Goal: Task Accomplishment & Management: Use online tool/utility

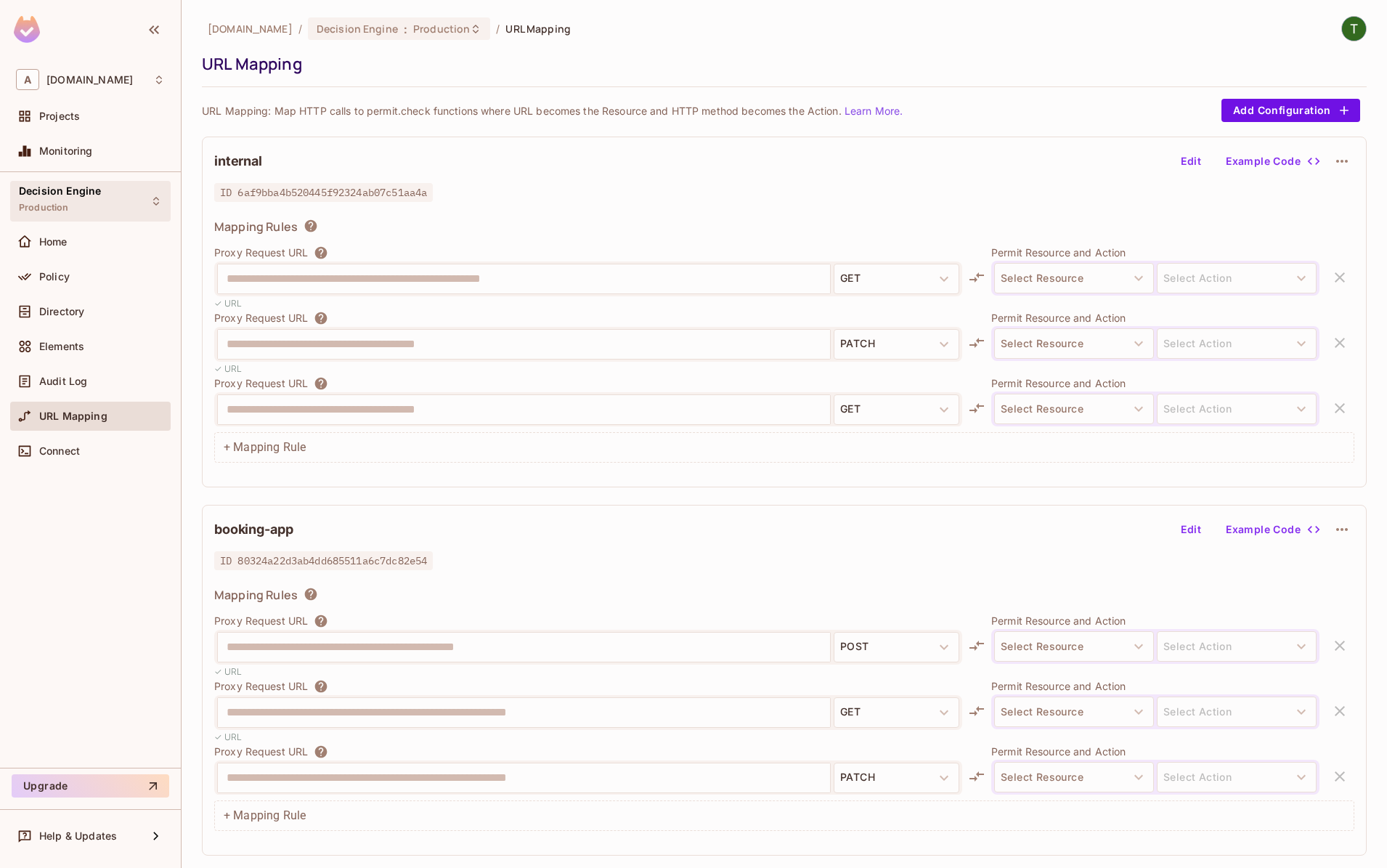
click at [78, 211] on div "Decision Engine Production" at bounding box center [59, 201] width 82 height 32
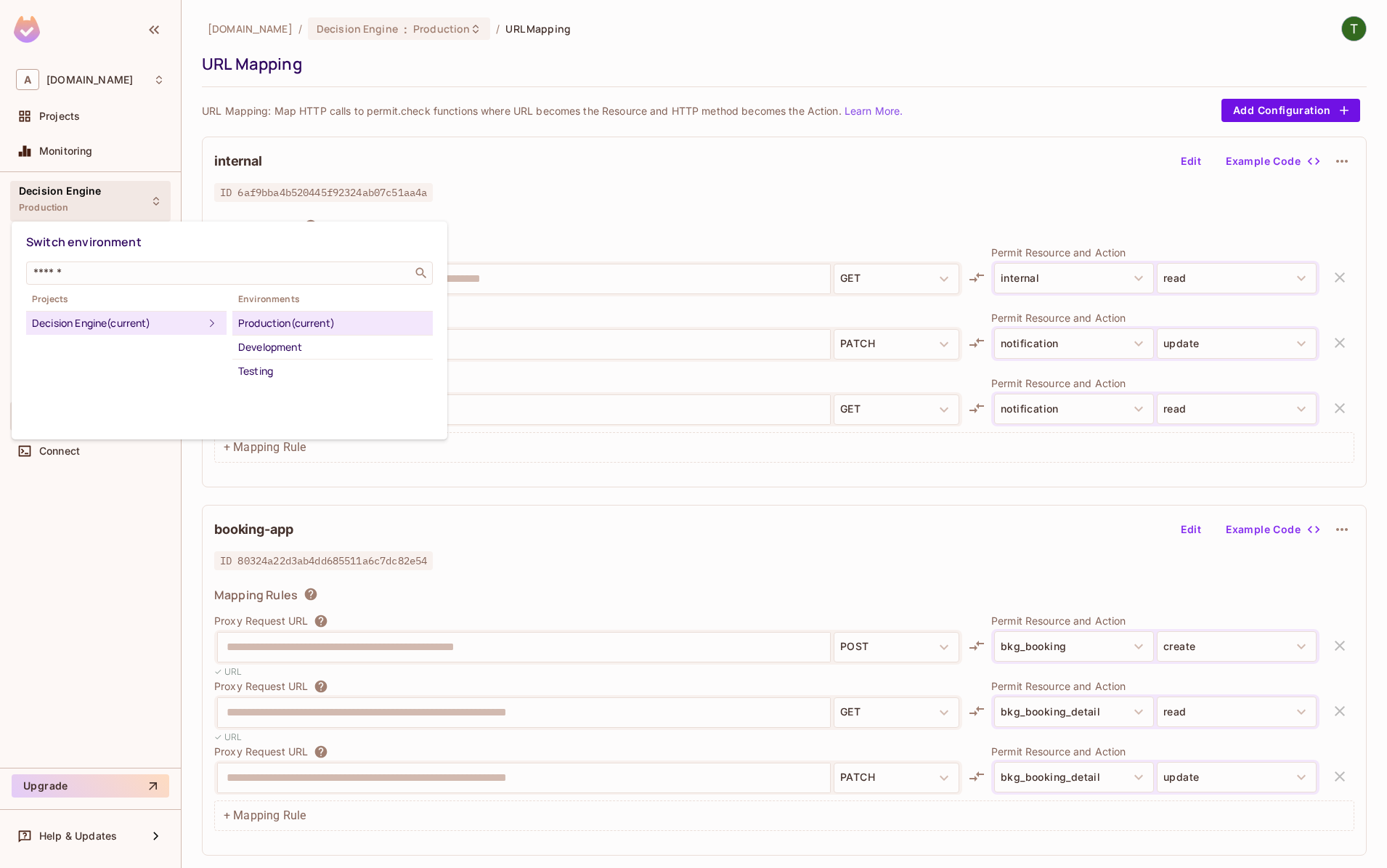
click at [77, 195] on div at bounding box center [693, 434] width 1387 height 868
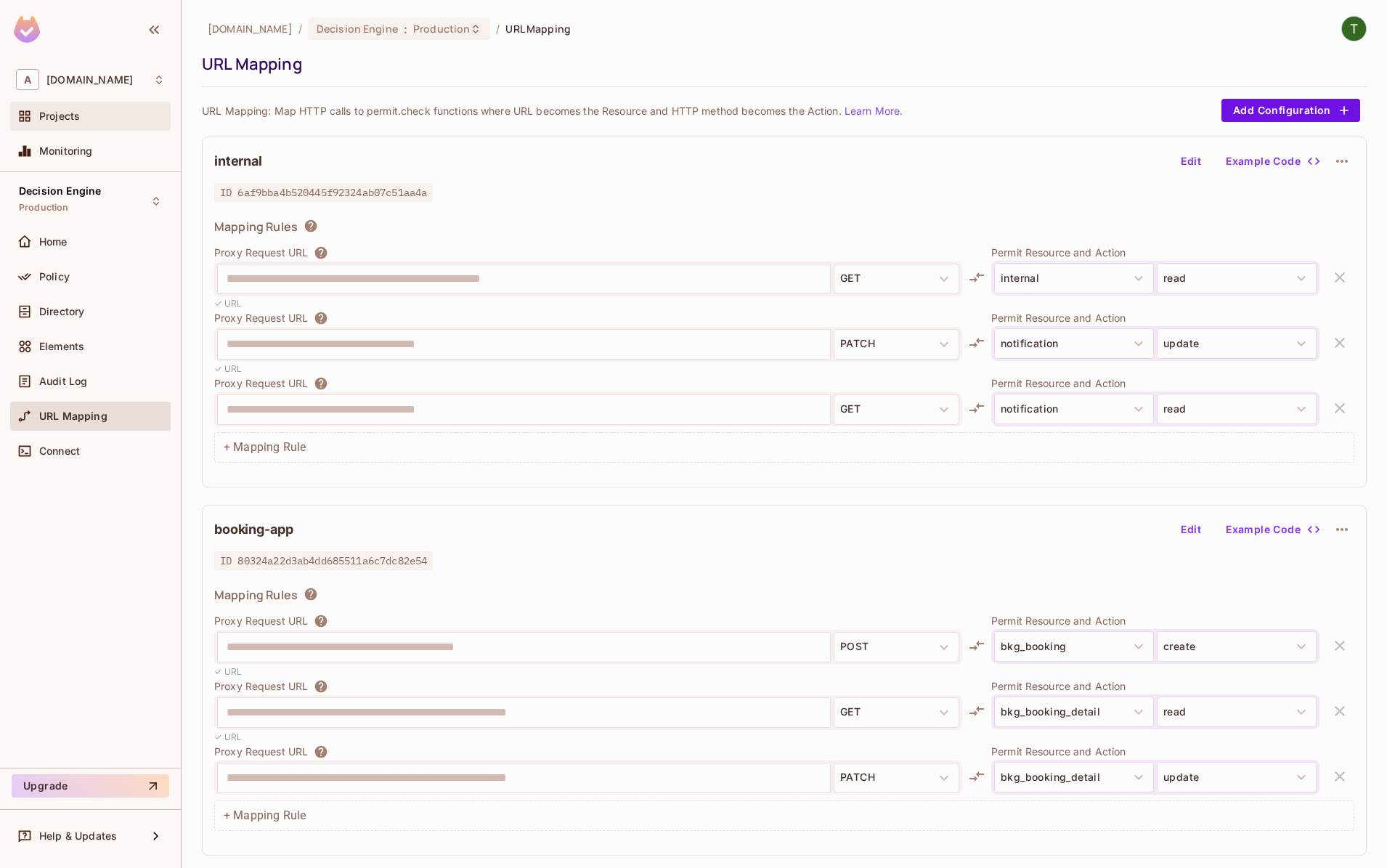
click at [75, 119] on span "Projects" at bounding box center [59, 116] width 41 height 11
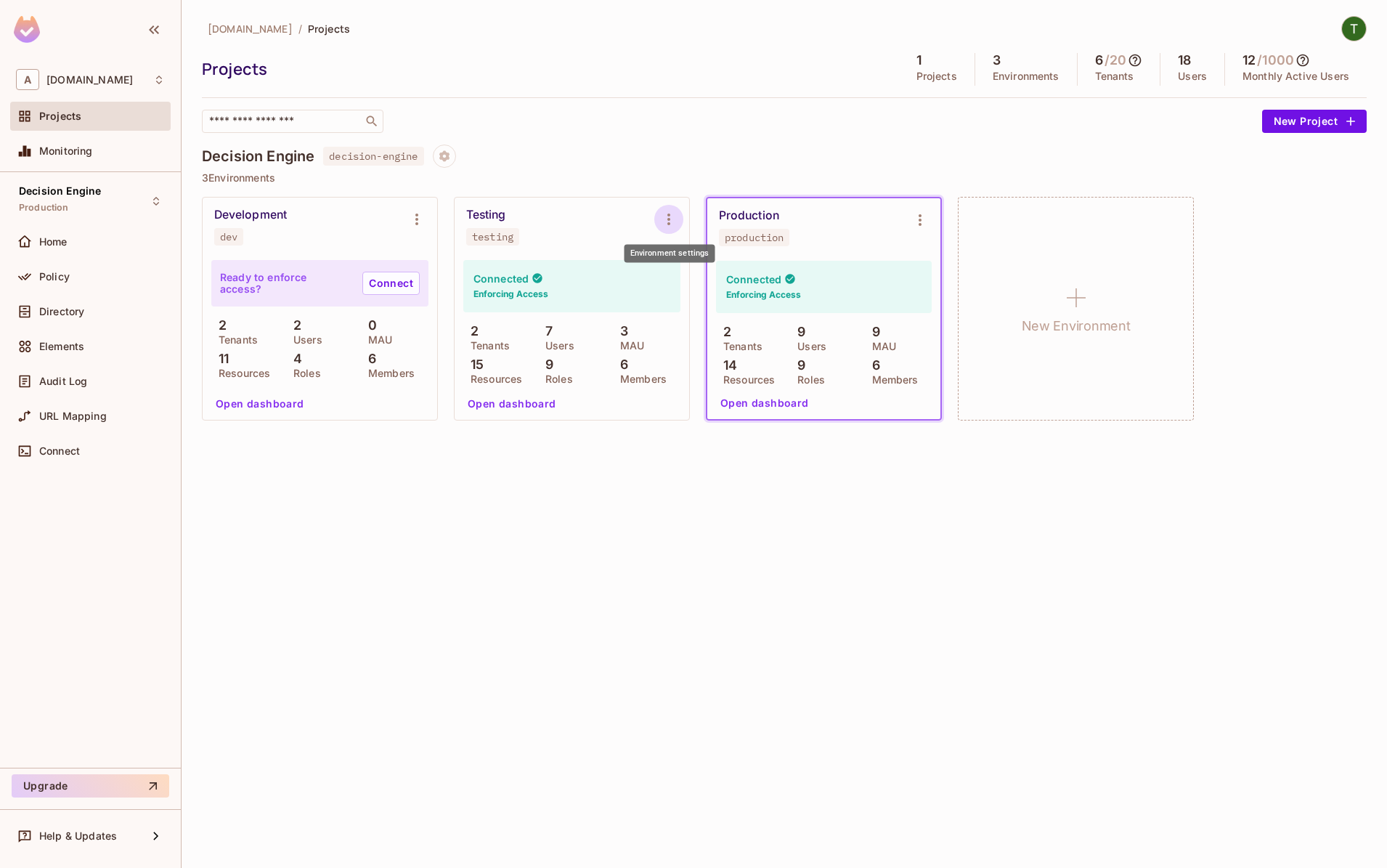
click at [672, 217] on icon "Environment settings" at bounding box center [668, 219] width 17 height 17
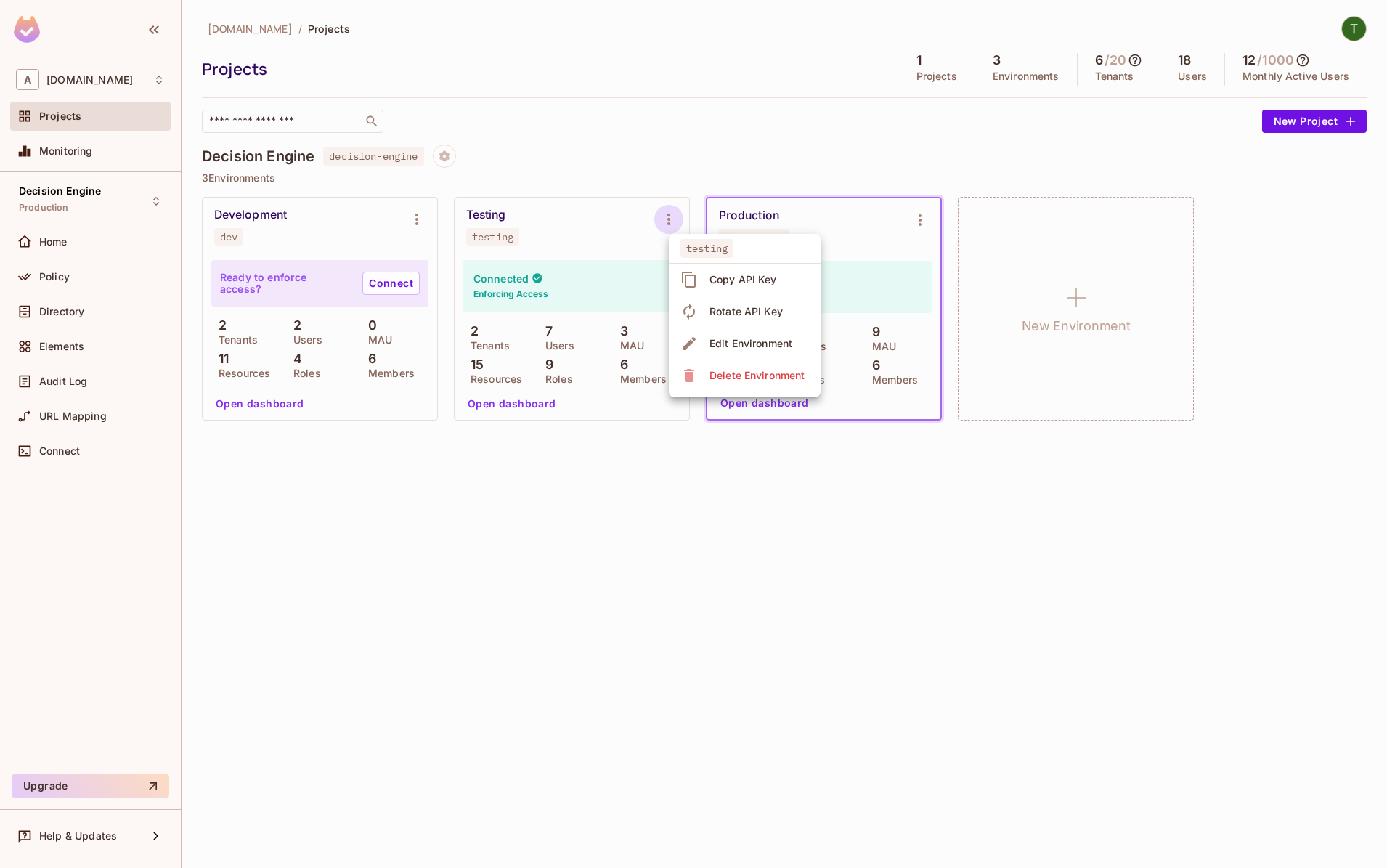
click at [744, 276] on div "Copy API Key" at bounding box center [743, 279] width 68 height 14
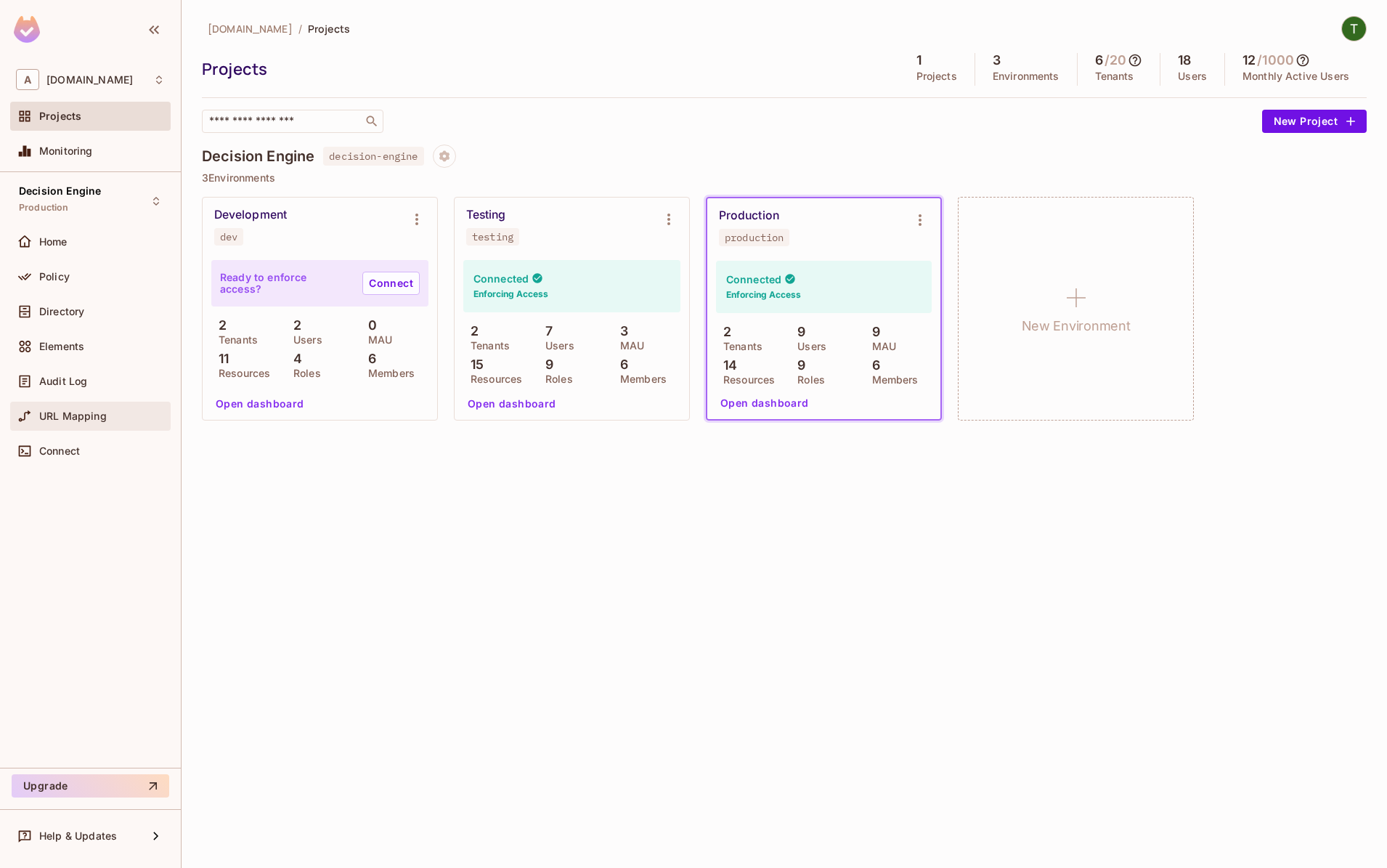
click at [80, 429] on div "URL Mapping" at bounding box center [91, 416] width 161 height 29
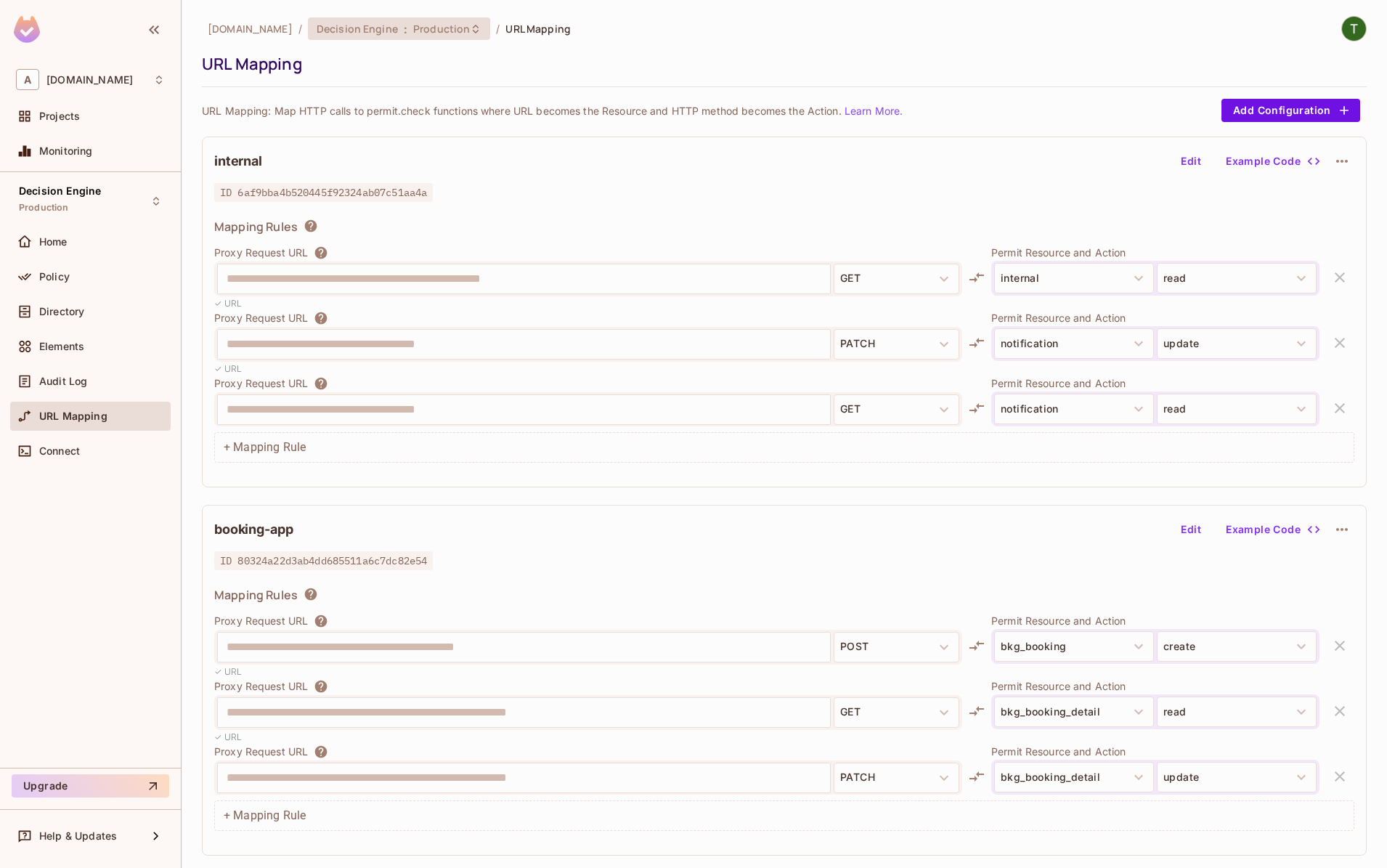
click at [371, 32] on span "Decision Engine" at bounding box center [357, 29] width 81 height 14
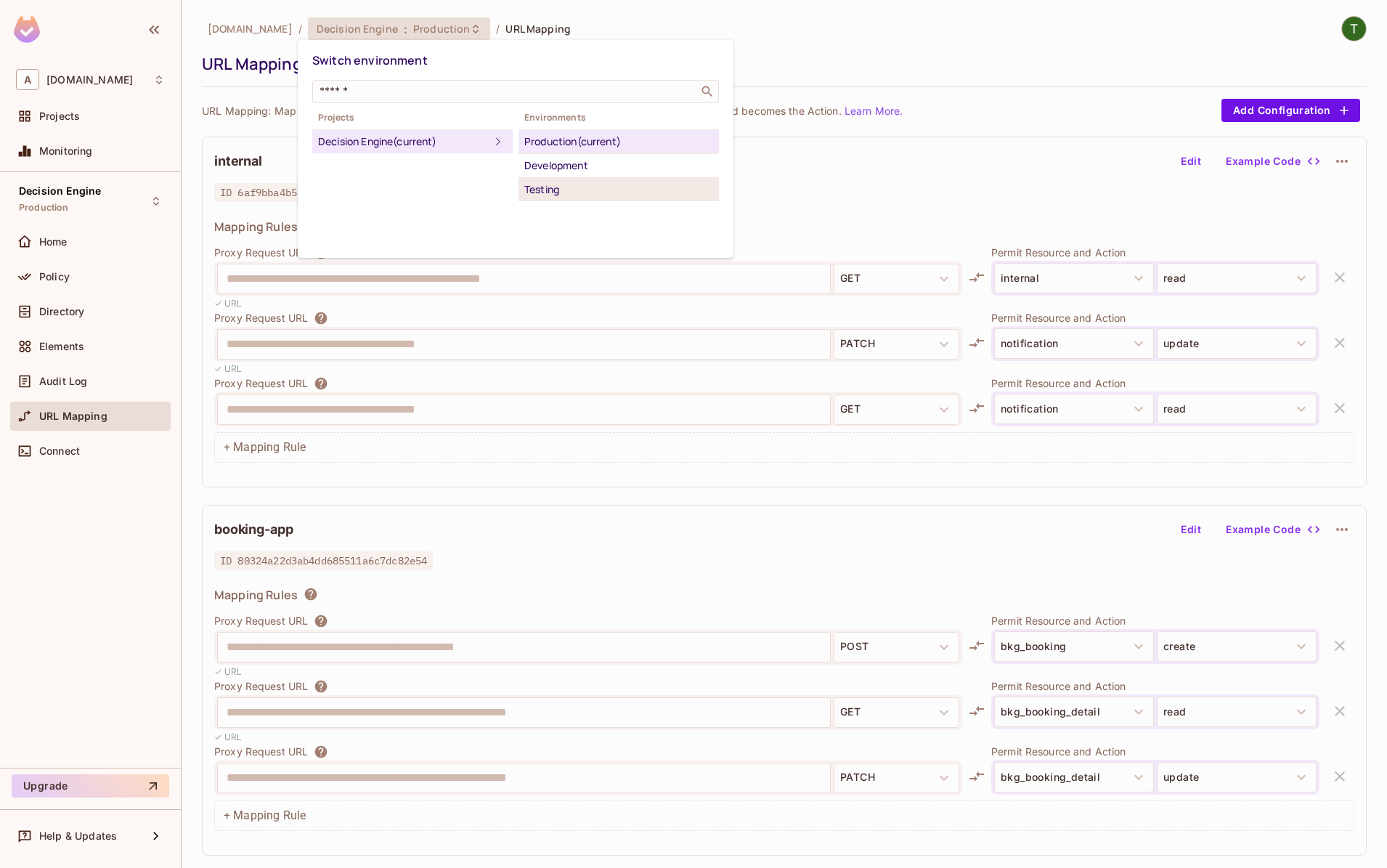
click at [568, 185] on div "Testing" at bounding box center [618, 189] width 188 height 17
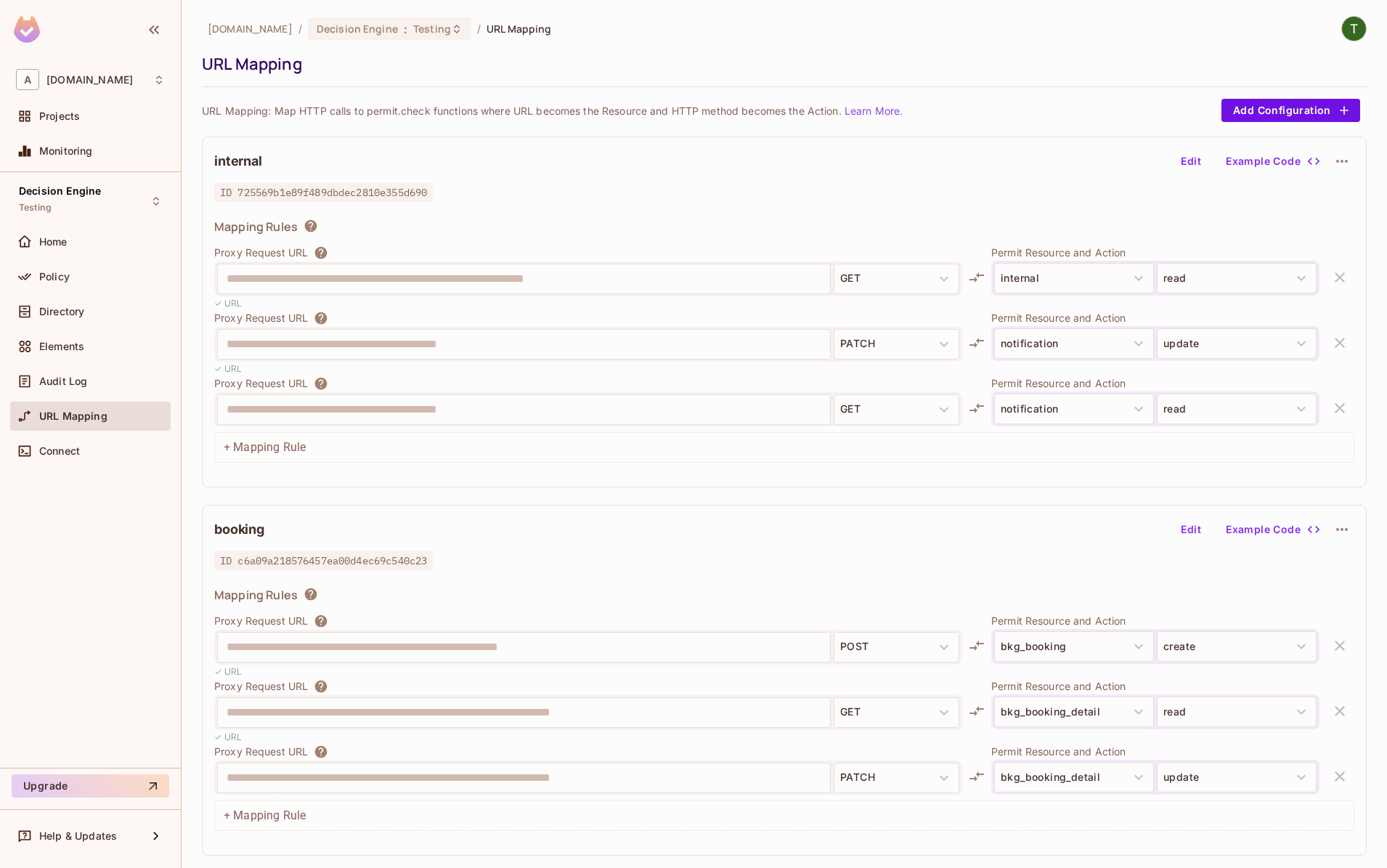
click at [333, 565] on span "ID c6a09a218576457ea00d4ec69c540c23" at bounding box center [323, 560] width 219 height 19
copy span "c6a09a218576457ea00d4ec69c540c23"
click at [83, 115] on div "Projects" at bounding box center [101, 116] width 125 height 11
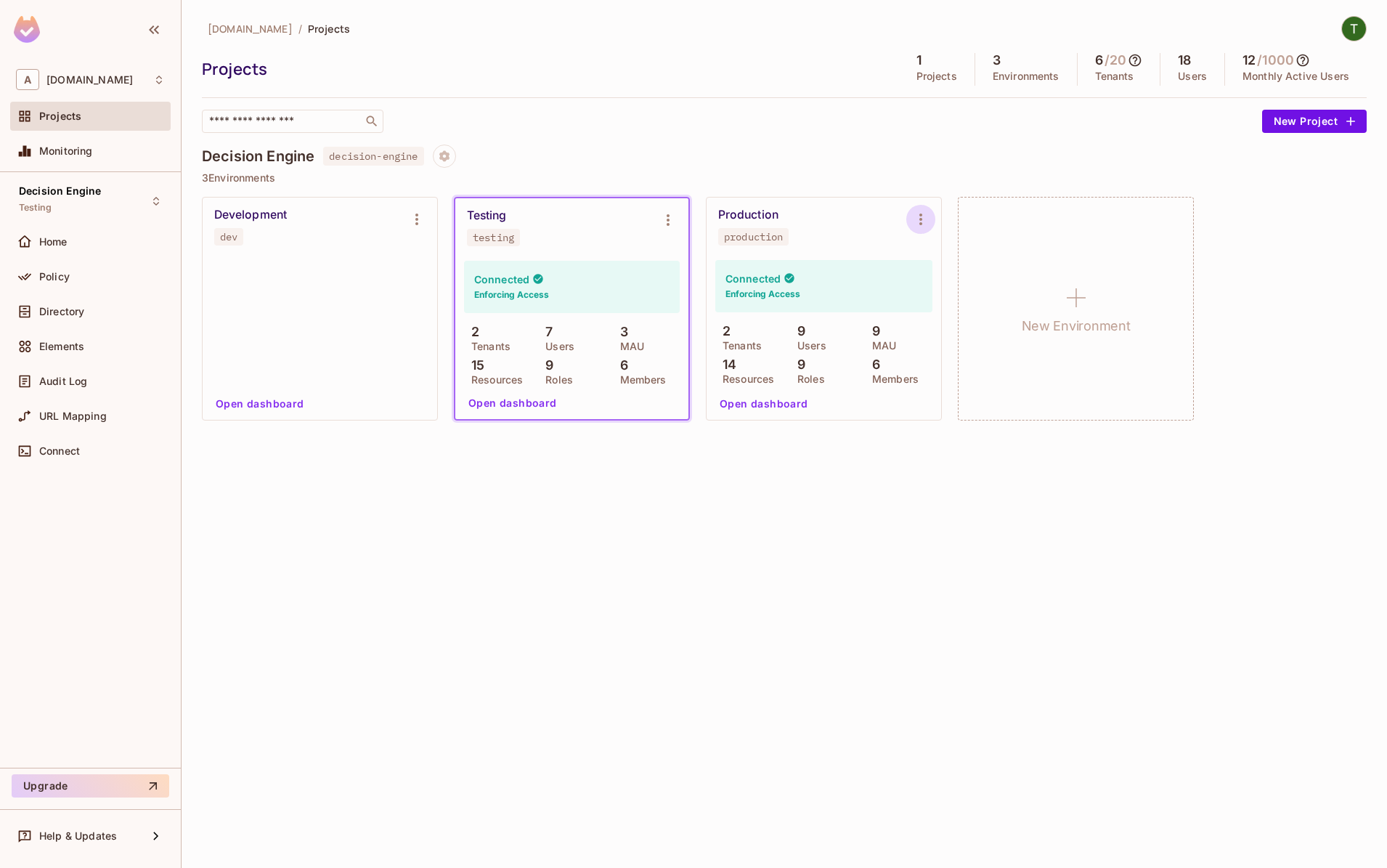
click at [918, 221] on icon "Environment settings" at bounding box center [921, 219] width 17 height 17
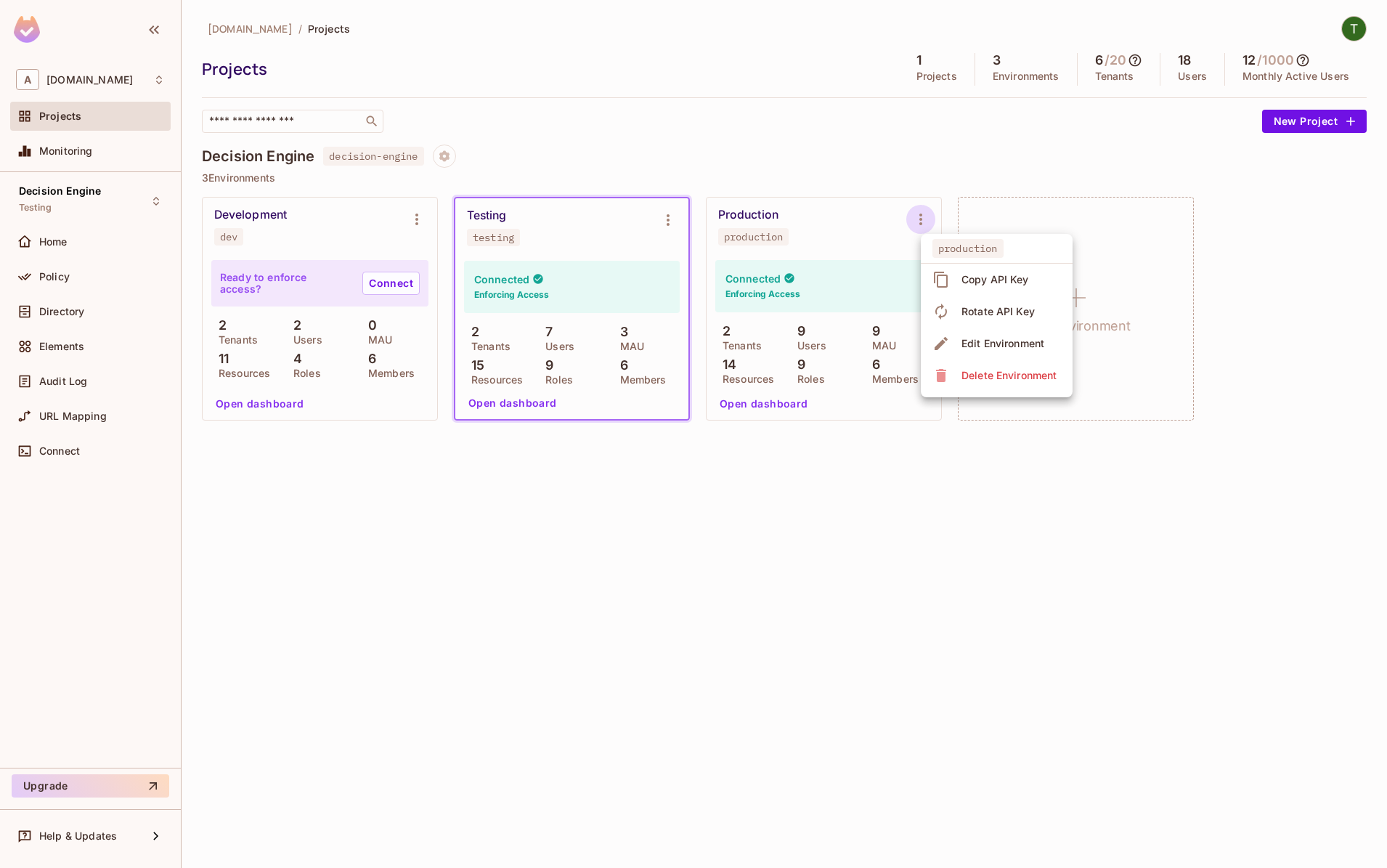
click at [977, 276] on div "Copy API Key" at bounding box center [995, 279] width 68 height 14
